Goal: Information Seeking & Learning: Learn about a topic

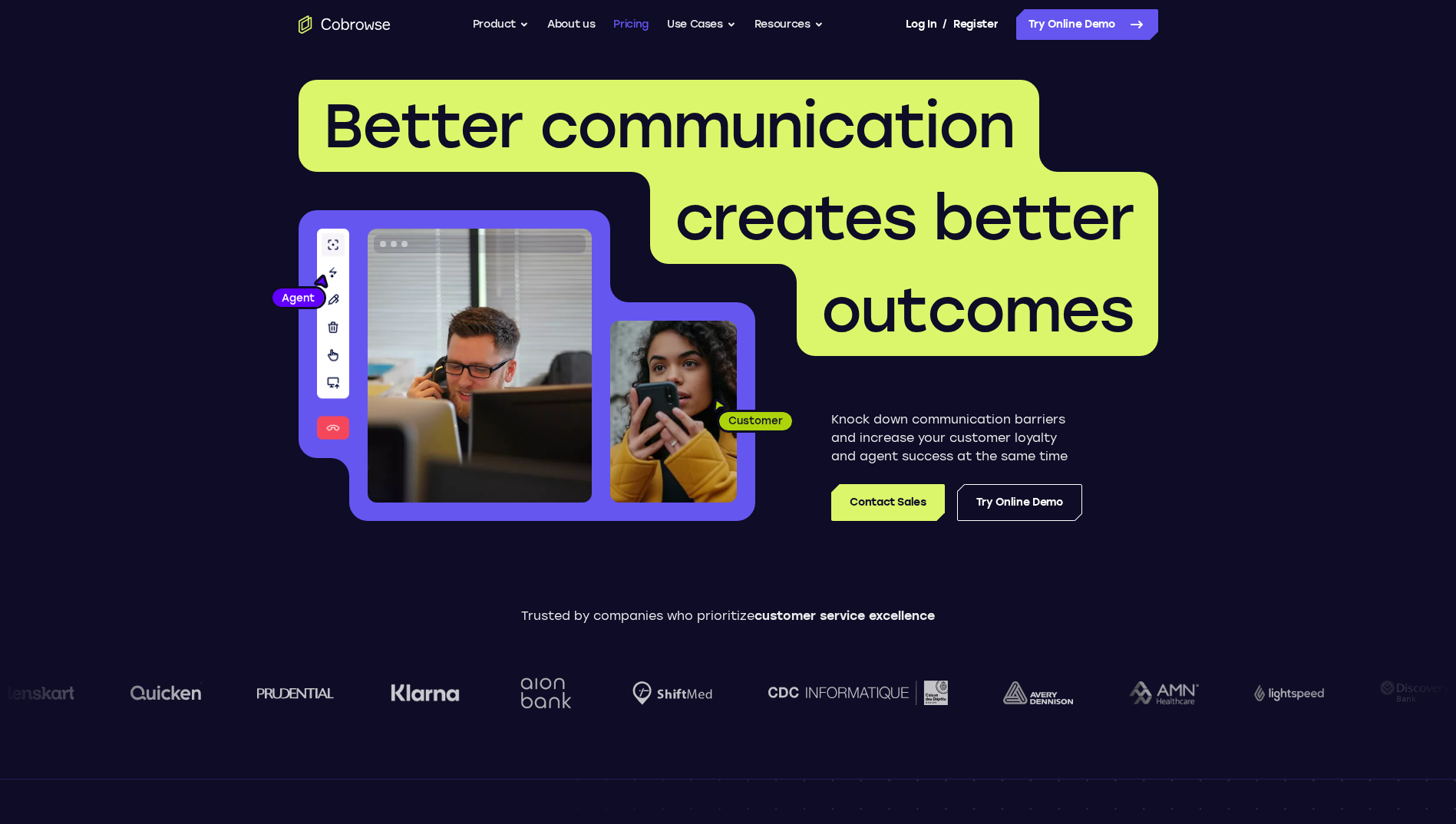
click at [633, 25] on link "Pricing" at bounding box center [631, 24] width 35 height 30
